Goal: Task Accomplishment & Management: Manage account settings

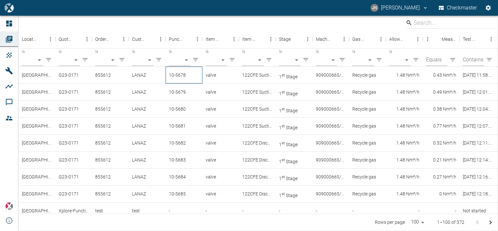
click at [180, 78] on div "10-5678" at bounding box center [183, 74] width 37 height 17
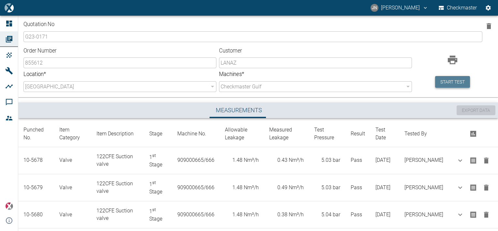
click at [447, 84] on button "Start test" at bounding box center [452, 82] width 35 height 12
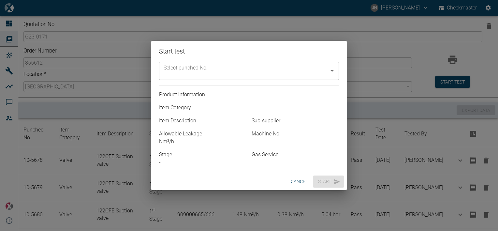
click at [275, 75] on input "Select punched No." at bounding box center [244, 70] width 164 height 12
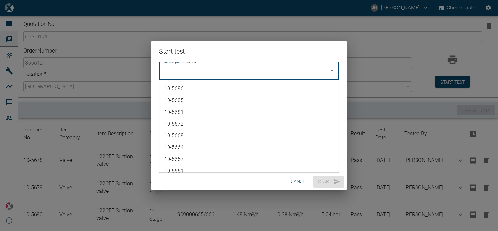
click at [191, 88] on li "10-5686" at bounding box center [249, 89] width 180 height 12
type input "10-5686"
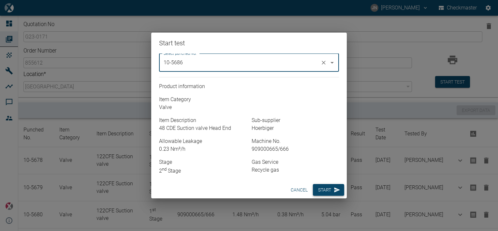
click at [327, 190] on button "Start" at bounding box center [328, 190] width 31 height 12
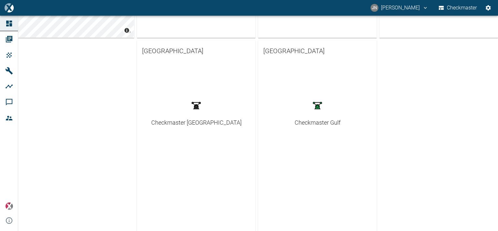
click at [322, 125] on div "Checkmaster Gulf" at bounding box center [317, 122] width 46 height 9
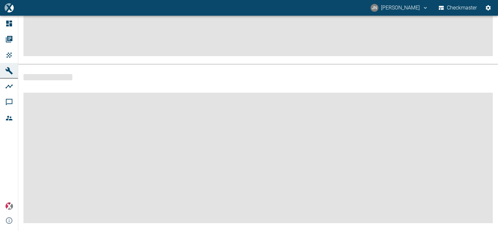
scroll to position [149, 0]
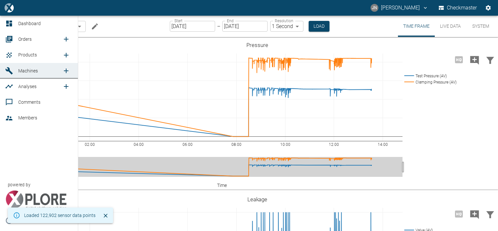
click at [28, 37] on span "Orders" at bounding box center [24, 38] width 13 height 5
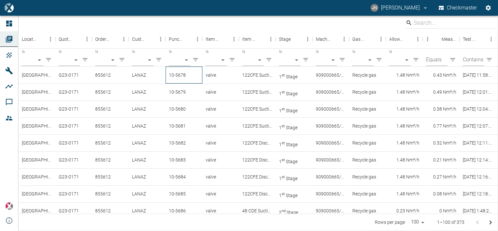
click at [177, 75] on div "10-5678" at bounding box center [183, 74] width 37 height 17
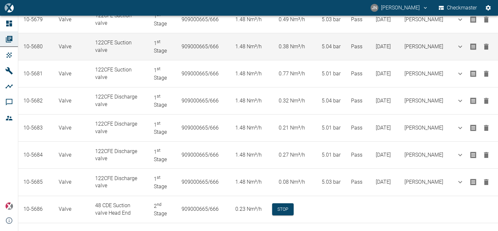
scroll to position [171, 0]
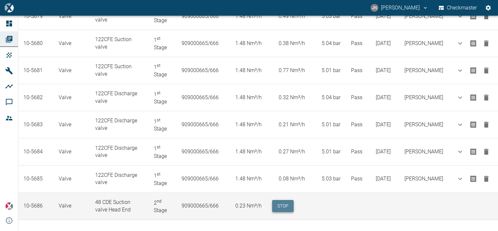
click at [290, 202] on button "Stop" at bounding box center [282, 206] width 21 height 12
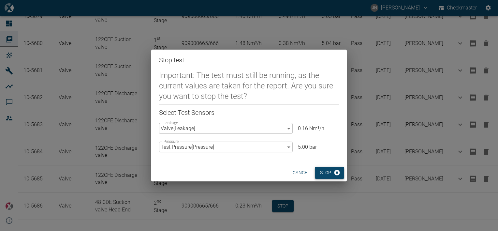
click at [320, 169] on button "Stop" at bounding box center [329, 172] width 29 height 12
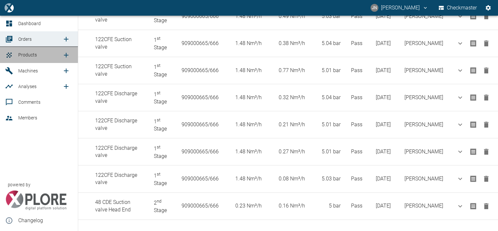
click at [34, 54] on span "Products" at bounding box center [27, 54] width 19 height 5
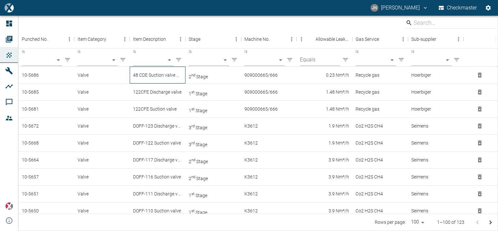
click at [175, 75] on div "48 CDE Suction valve Head End" at bounding box center [158, 74] width 56 height 17
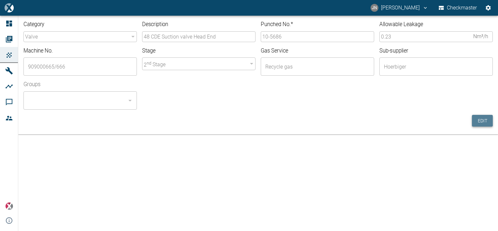
click at [484, 120] on button "Edit" at bounding box center [482, 121] width 21 height 12
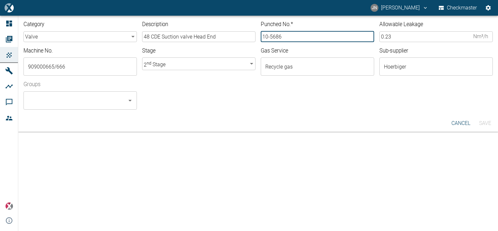
click at [289, 38] on input "10-5686" at bounding box center [317, 36] width 113 height 11
type input "10-5687"
click at [54, 100] on input "Groups" at bounding box center [75, 100] width 98 height 12
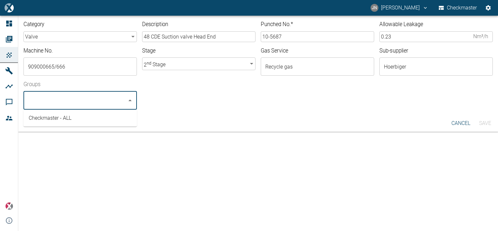
drag, startPoint x: 69, startPoint y: 118, endPoint x: 203, endPoint y: 123, distance: 133.6
click at [69, 118] on li "Checkmaster - ALL" at bounding box center [79, 118] width 113 height 12
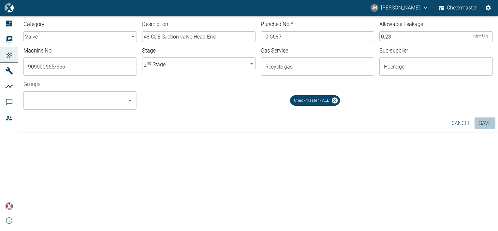
drag, startPoint x: 487, startPoint y: 122, endPoint x: 495, endPoint y: 124, distance: 8.6
click at [487, 122] on button "Save" at bounding box center [484, 123] width 21 height 12
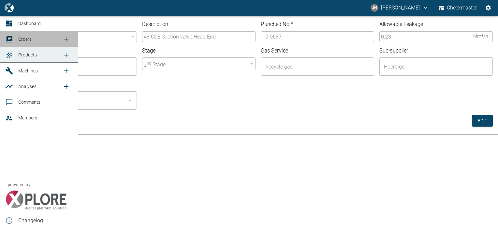
click at [21, 39] on span "Orders" at bounding box center [24, 38] width 13 height 5
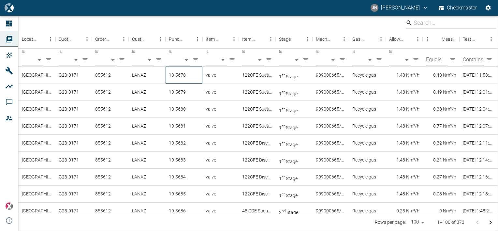
click at [179, 77] on div "10-5678" at bounding box center [183, 74] width 37 height 17
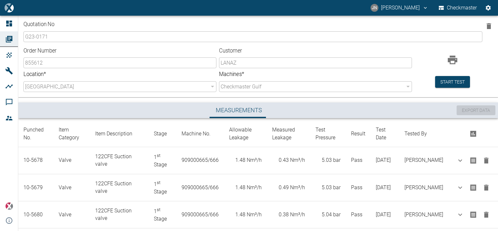
click at [331, 123] on th "Test Pressure" at bounding box center [328, 133] width 36 height 26
click at [447, 80] on button "Start test" at bounding box center [452, 82] width 35 height 12
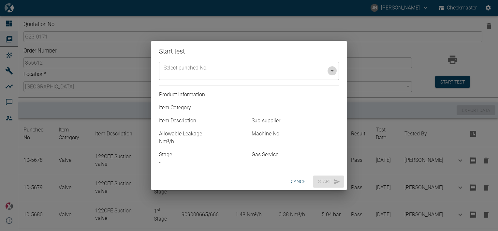
click at [331, 72] on icon "Open" at bounding box center [332, 71] width 8 height 8
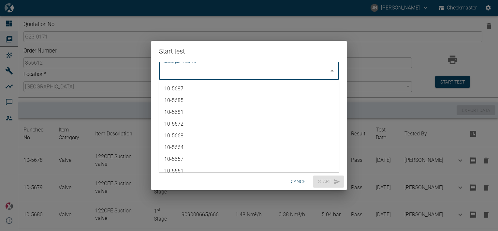
click at [185, 88] on li "10-5687" at bounding box center [249, 89] width 180 height 12
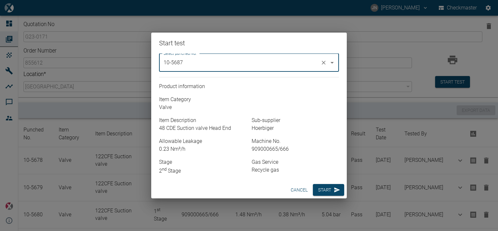
type input "10-5687"
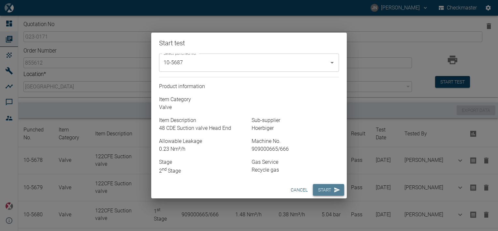
click at [324, 190] on button "Start" at bounding box center [328, 190] width 31 height 12
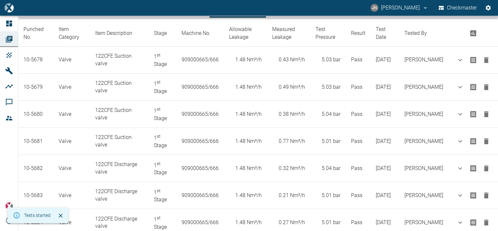
scroll to position [171, 0]
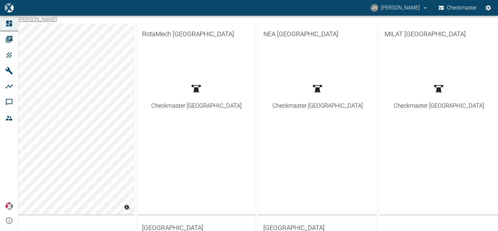
scroll to position [163, 0]
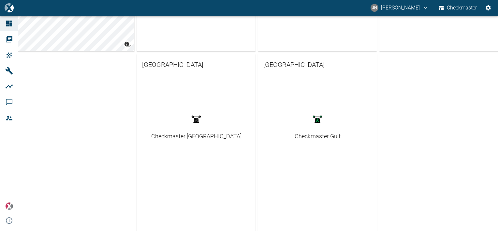
drag, startPoint x: 0, startPoint y: 0, endPoint x: 314, endPoint y: 134, distance: 341.4
click at [314, 134] on div "Checkmaster Gulf" at bounding box center [317, 136] width 46 height 9
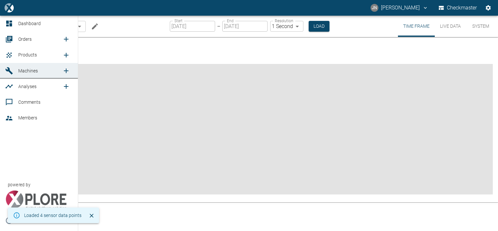
click at [27, 36] on span "Orders" at bounding box center [24, 38] width 13 height 5
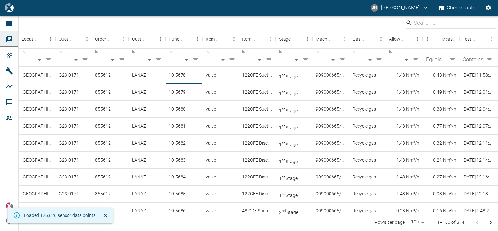
click at [185, 75] on div "10-5678" at bounding box center [183, 74] width 37 height 17
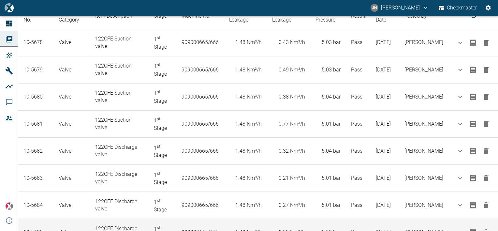
scroll to position [198, 0]
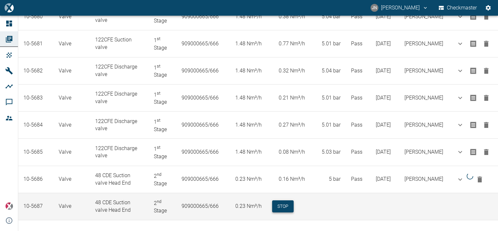
click at [291, 203] on button "Stop" at bounding box center [282, 206] width 21 height 12
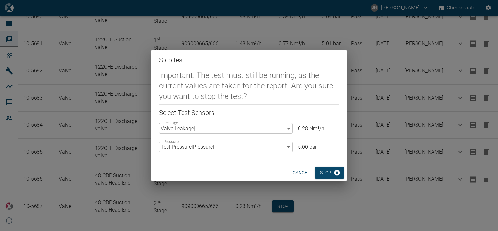
click at [298, 175] on button "cancel" at bounding box center [301, 172] width 22 height 12
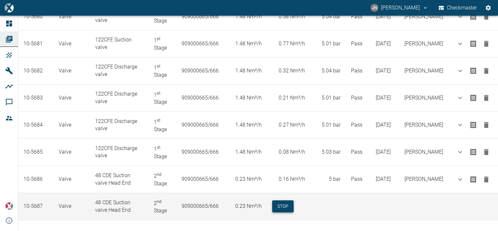
click at [287, 200] on button "Stop" at bounding box center [282, 206] width 21 height 12
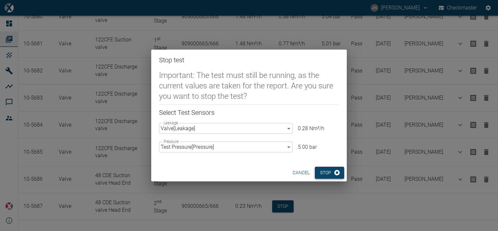
click at [322, 177] on button "Stop" at bounding box center [329, 172] width 29 height 12
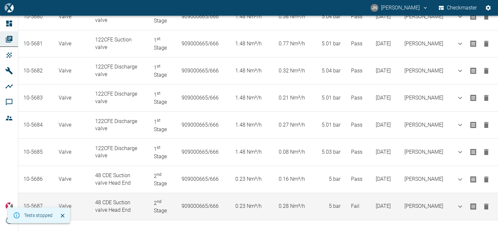
click at [485, 203] on icon "button" at bounding box center [486, 206] width 5 height 6
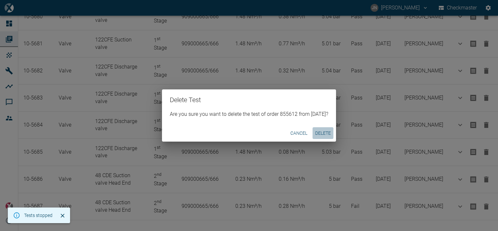
click at [329, 134] on button "Delete" at bounding box center [322, 133] width 21 height 12
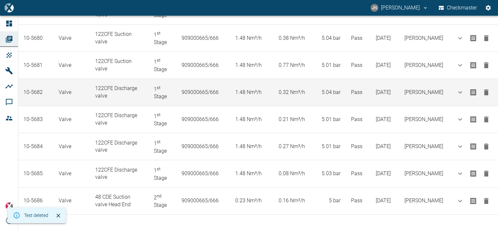
scroll to position [171, 0]
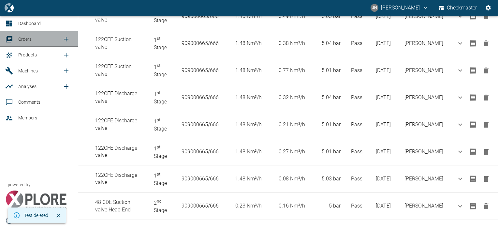
click at [35, 41] on span "Orders" at bounding box center [40, 39] width 44 height 8
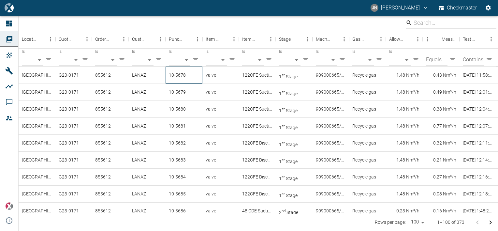
click at [173, 78] on div "10-5678" at bounding box center [183, 74] width 37 height 17
